Goal: Task Accomplishment & Management: Complete application form

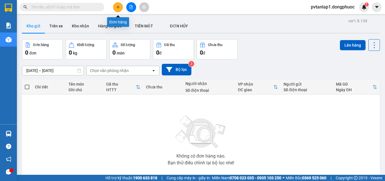
click at [121, 6] on button at bounding box center [118, 7] width 10 height 10
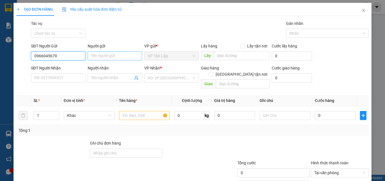
type input "0966045679"
click at [109, 56] on input "Người gửi" at bounding box center [115, 55] width 54 height 9
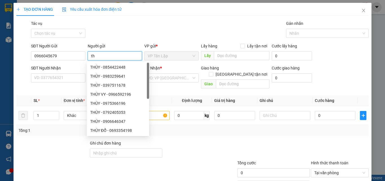
type input "t"
type input "THÚY"
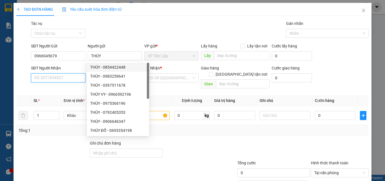
click at [67, 76] on input "SĐT Người Nhận" at bounding box center [58, 77] width 54 height 9
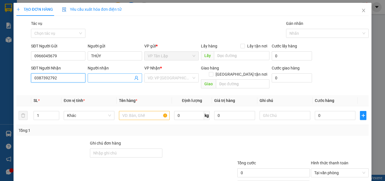
type input "0387392792"
click at [118, 76] on input "Người nhận" at bounding box center [112, 78] width 42 height 6
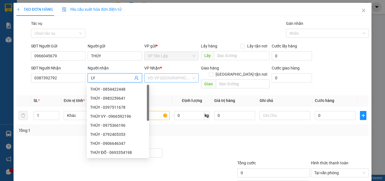
type input "LY"
click at [167, 78] on input "search" at bounding box center [170, 78] width 44 height 8
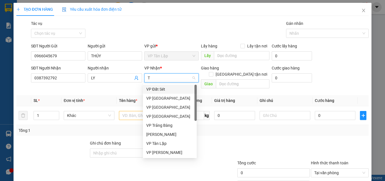
type input "TR"
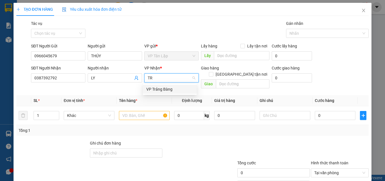
click at [176, 90] on div "VP Trảng Bàng" at bounding box center [169, 89] width 47 height 6
click at [134, 111] on input "text" at bounding box center [144, 115] width 51 height 9
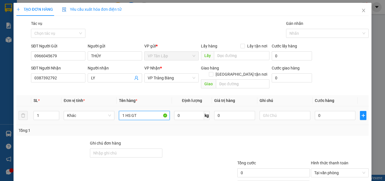
type input "1 HS GT"
drag, startPoint x: 273, startPoint y: 114, endPoint x: 275, endPoint y: 111, distance: 3.7
click at [275, 111] on div at bounding box center [285, 115] width 51 height 11
click at [275, 111] on input "text" at bounding box center [285, 115] width 51 height 9
click at [322, 106] on td "0" at bounding box center [335, 115] width 45 height 19
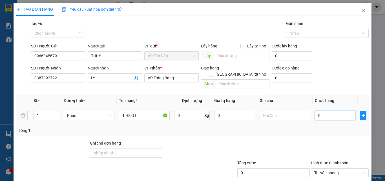
click at [322, 111] on input "0" at bounding box center [335, 115] width 41 height 9
type input "2"
type input "25"
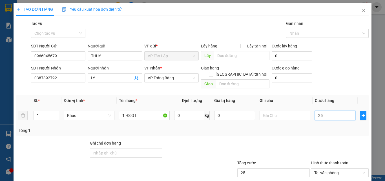
type input "250"
type input "2.500"
type input "25.000"
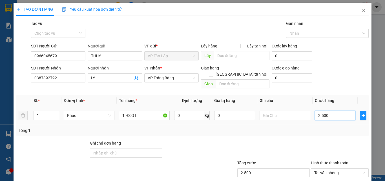
type input "25.000"
type input "250.000"
type input "25.000"
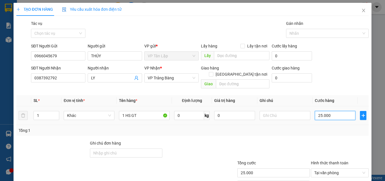
type input "25.000"
click at [315, 145] on div at bounding box center [339, 150] width 59 height 20
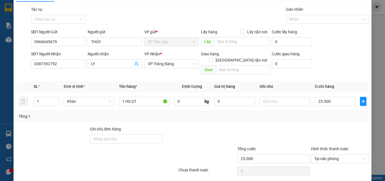
scroll to position [28, 0]
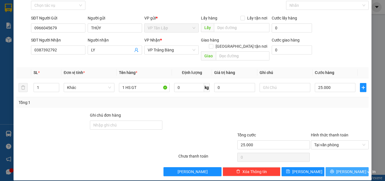
click at [344, 168] on span "Lưu và In" at bounding box center [355, 171] width 39 height 6
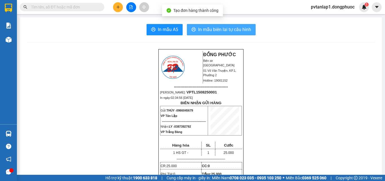
click at [205, 32] on span "In mẫu biên lai tự cấu hình" at bounding box center [224, 29] width 53 height 7
